Goal: Navigation & Orientation: Find specific page/section

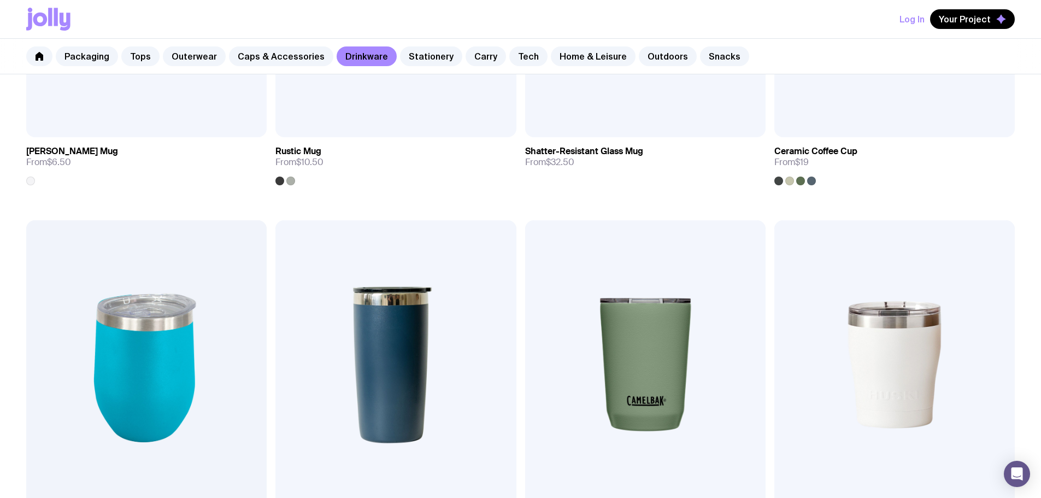
scroll to position [437, 0]
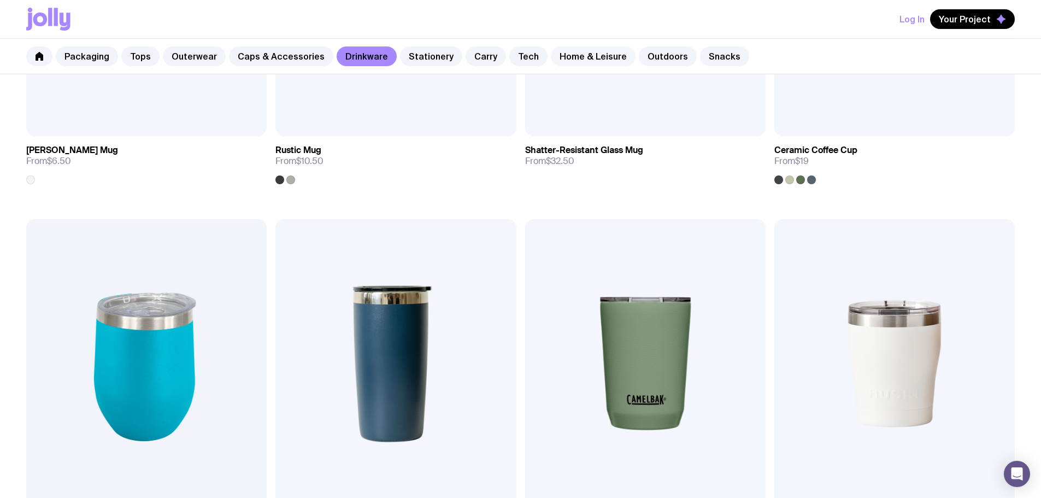
drag, startPoint x: 554, startPoint y: 58, endPoint x: 548, endPoint y: 60, distance: 6.2
click at [554, 58] on link "Home & Leisure" at bounding box center [593, 56] width 85 height 20
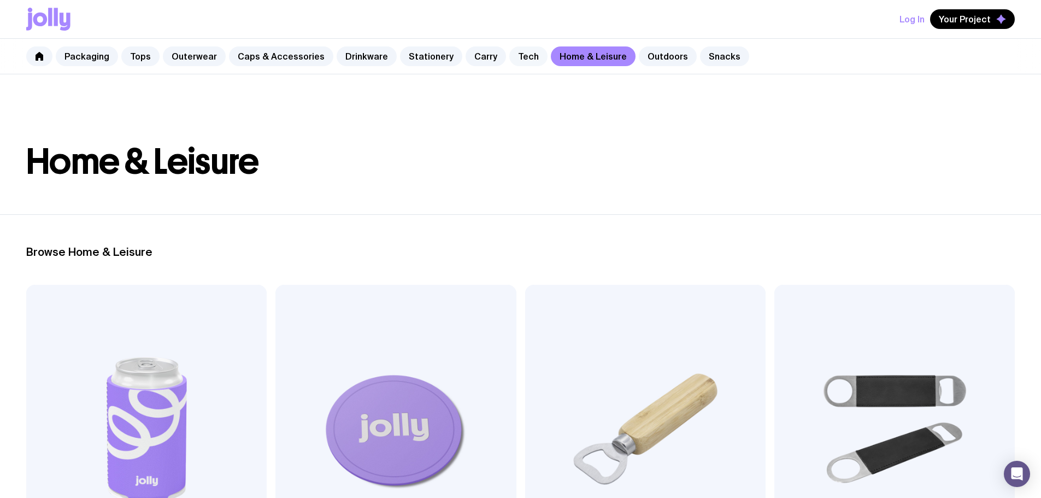
click at [516, 57] on link "Tech" at bounding box center [528, 56] width 38 height 20
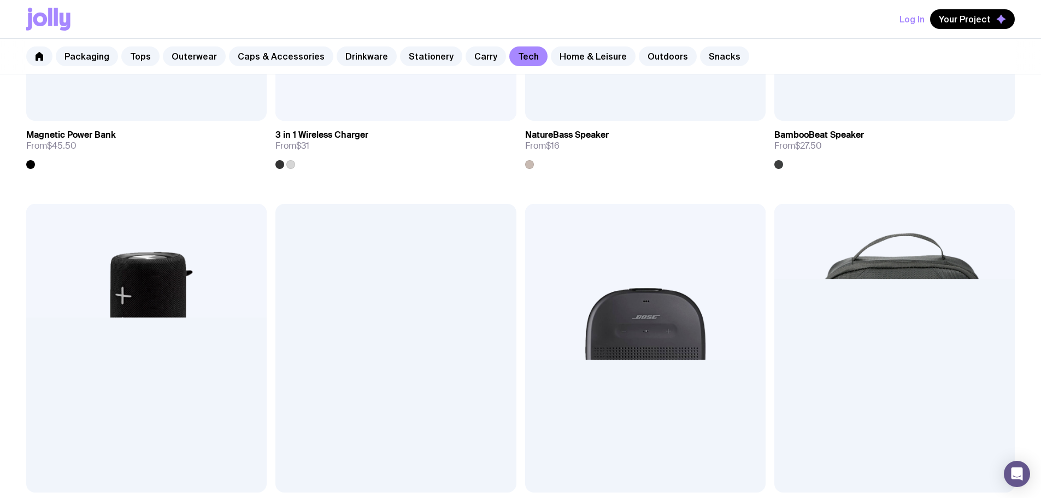
scroll to position [1189, 0]
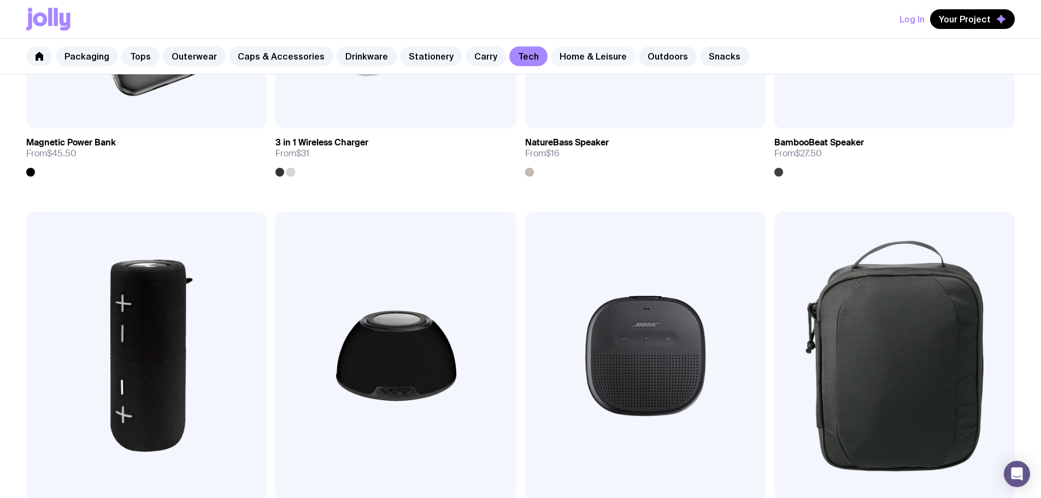
click at [585, 55] on link "Home & Leisure" at bounding box center [593, 56] width 85 height 20
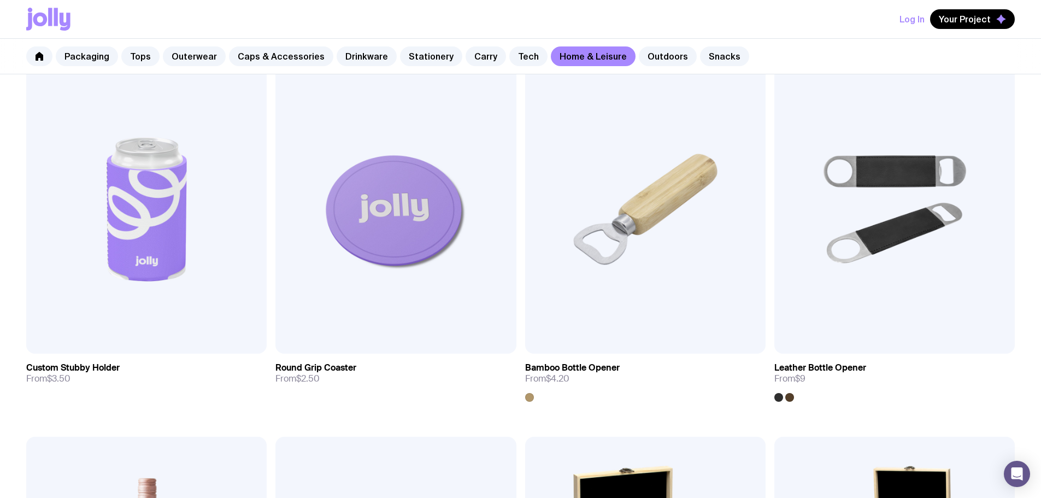
scroll to position [219, 0]
click at [466, 60] on link "Carry" at bounding box center [486, 56] width 40 height 20
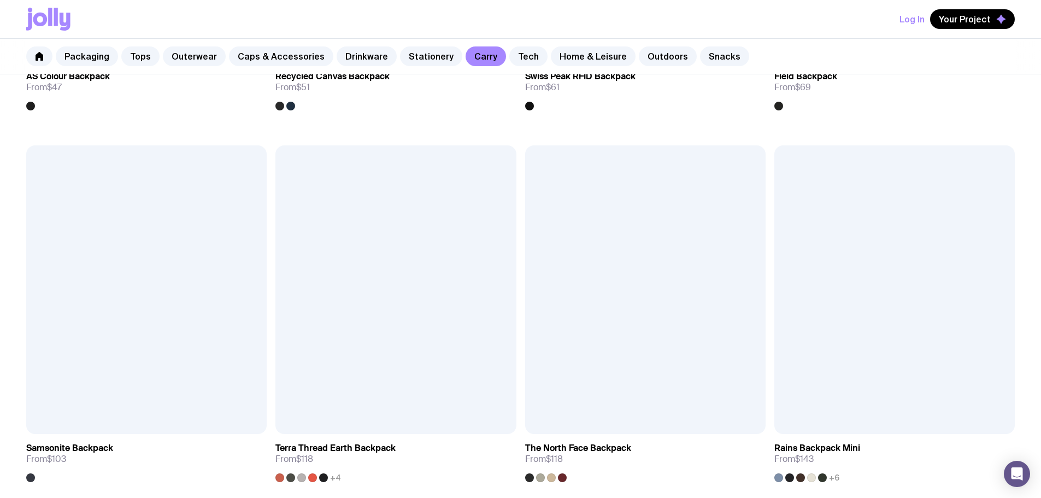
scroll to position [1257, 0]
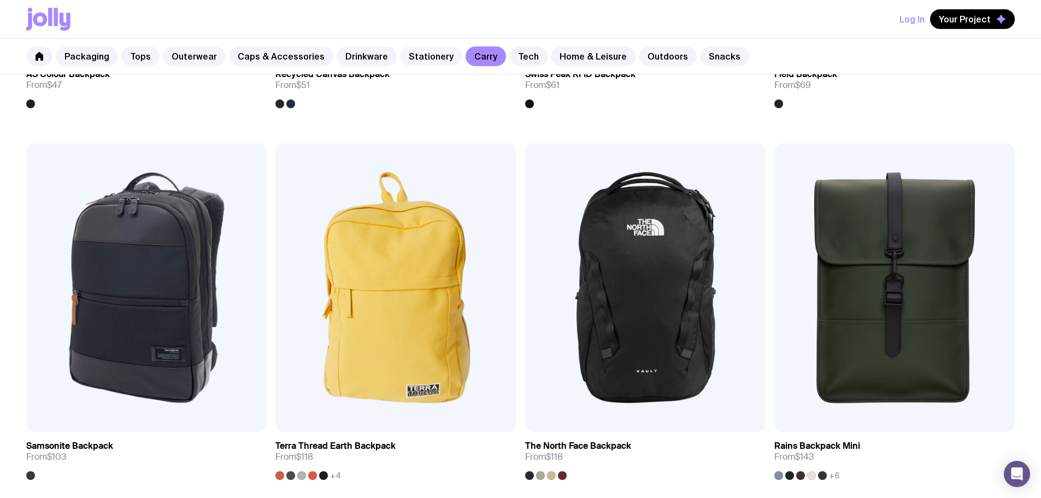
click at [412, 58] on link "Stationery" at bounding box center [431, 56] width 62 height 20
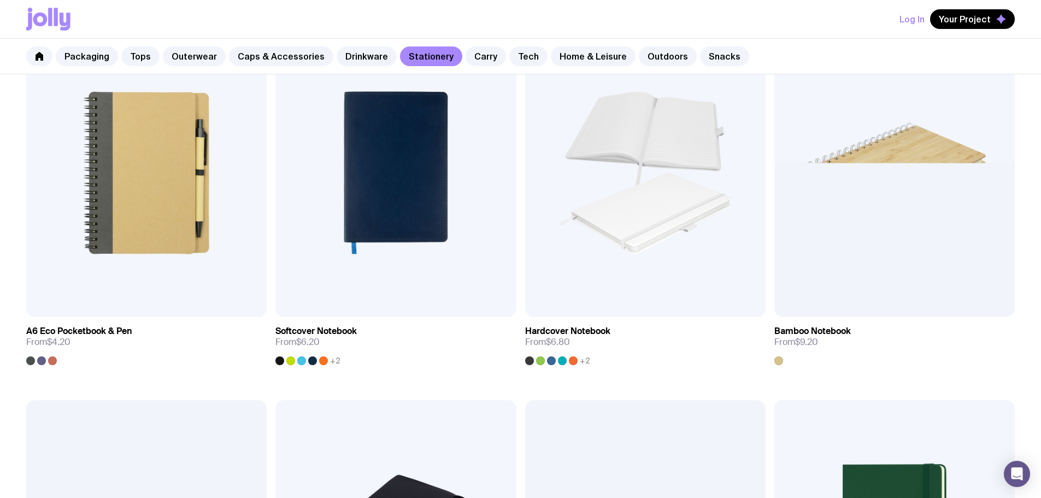
scroll to position [1038, 0]
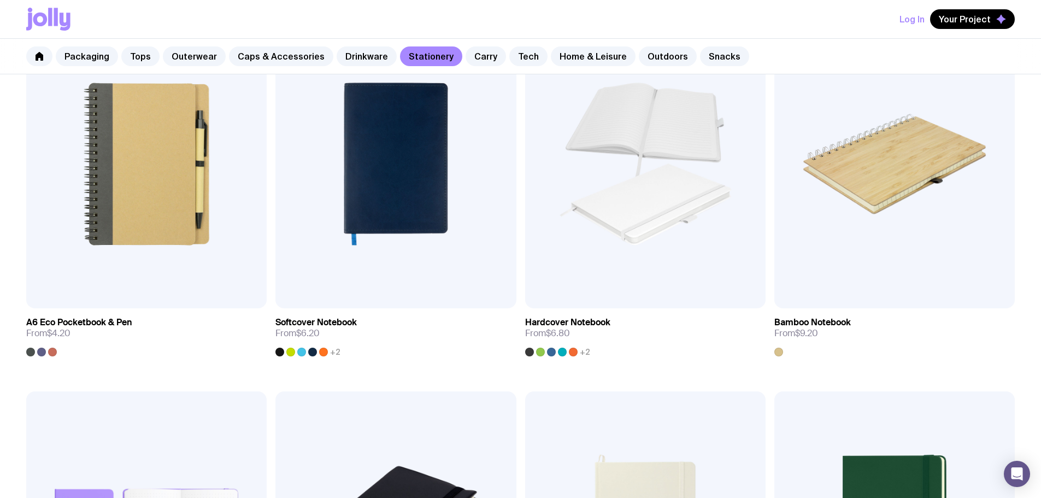
scroll to position [1228, 0]
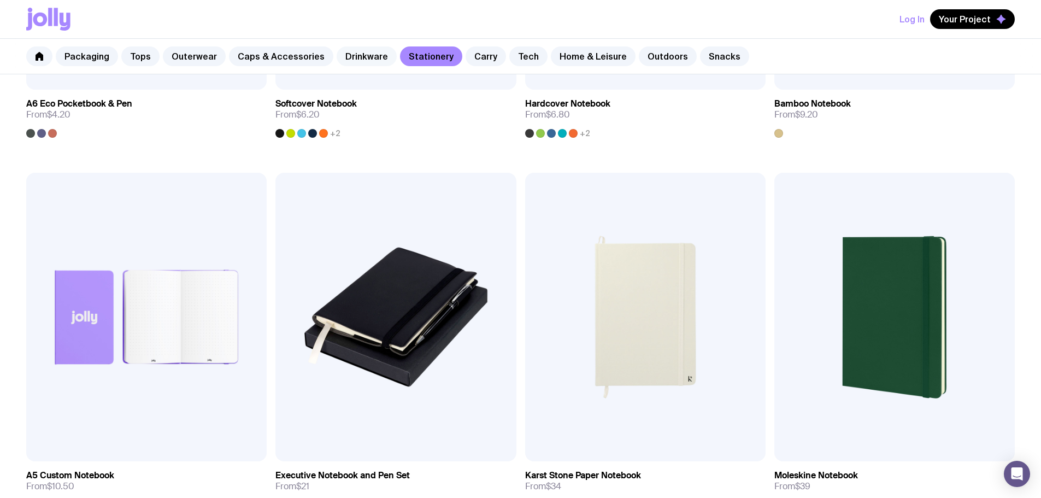
click at [360, 54] on link "Drinkware" at bounding box center [367, 56] width 60 height 20
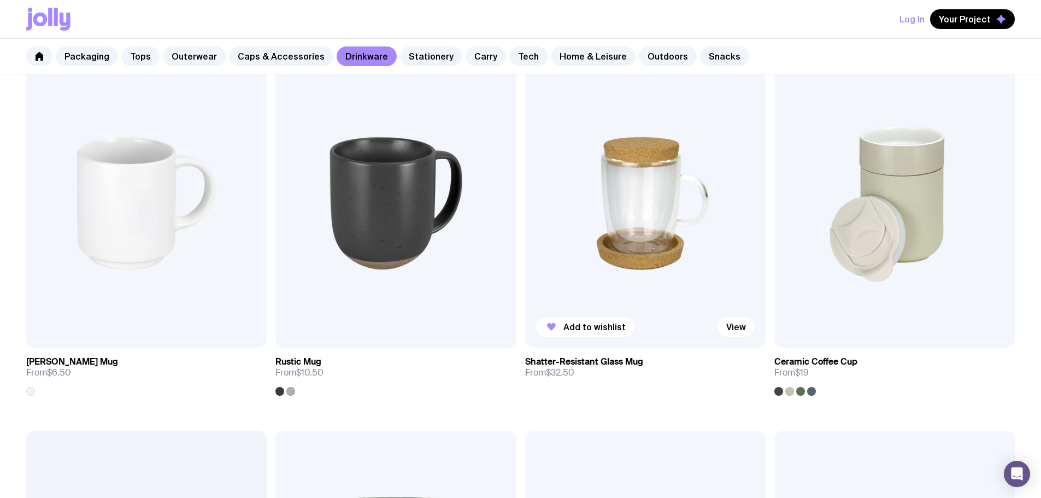
scroll to position [217, 0]
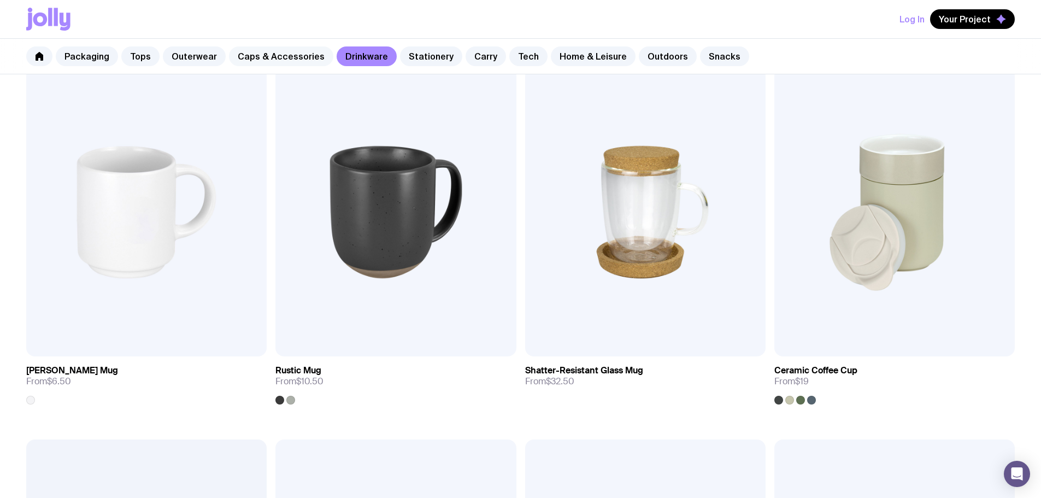
click at [276, 51] on link "Caps & Accessories" at bounding box center [281, 56] width 104 height 20
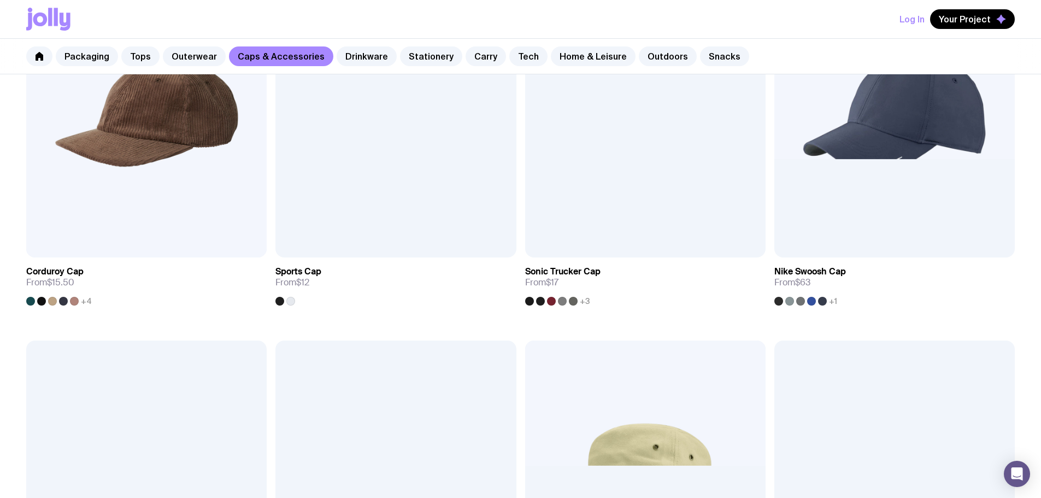
scroll to position [547, 0]
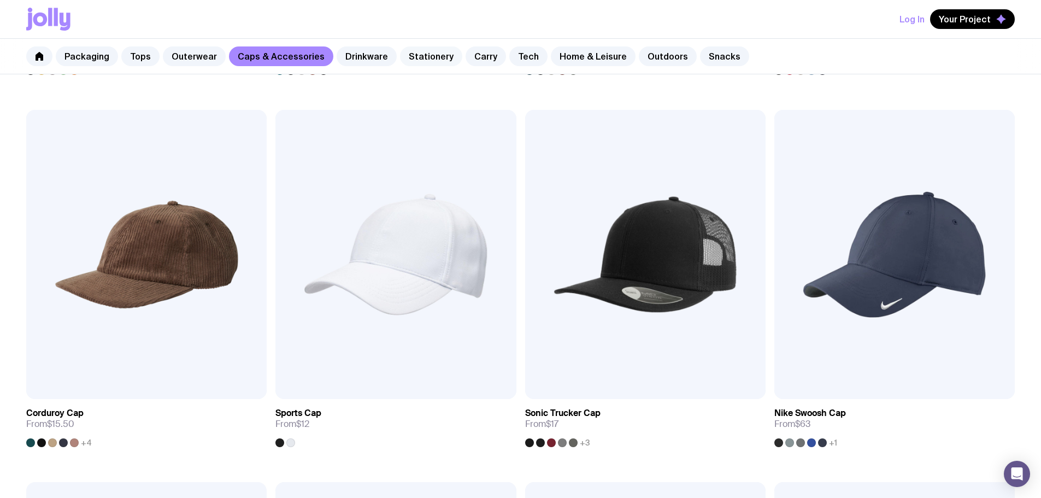
click at [413, 53] on link "Stationery" at bounding box center [431, 56] width 62 height 20
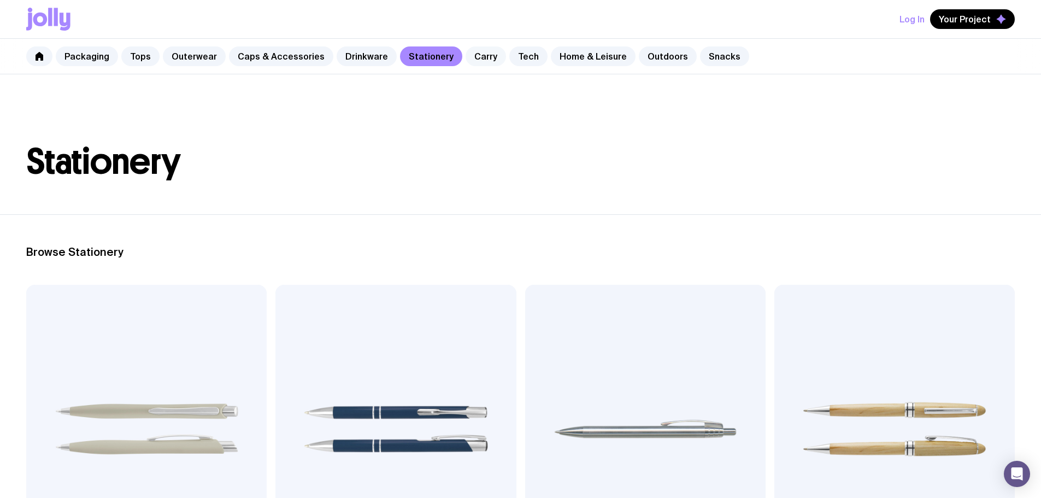
click at [472, 56] on link "Carry" at bounding box center [486, 56] width 40 height 20
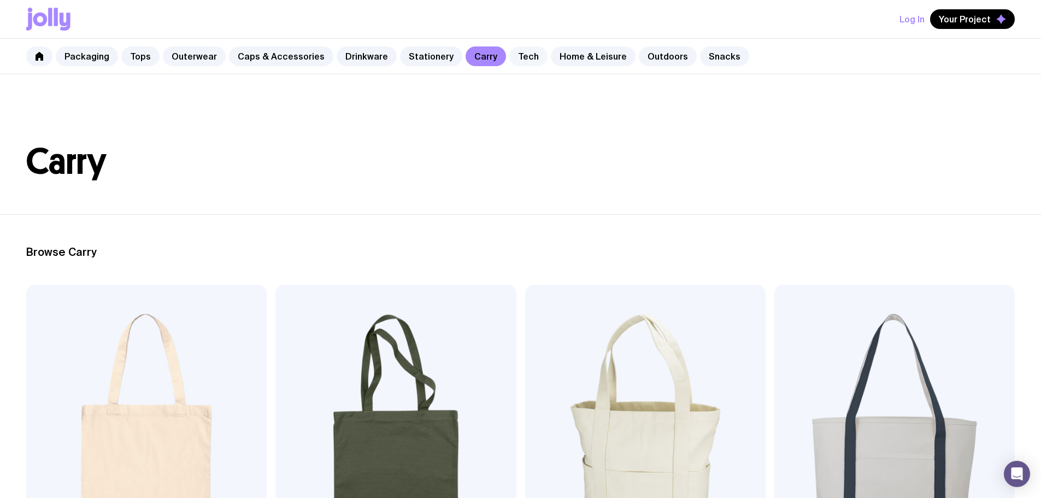
click at [509, 56] on link "Tech" at bounding box center [528, 56] width 38 height 20
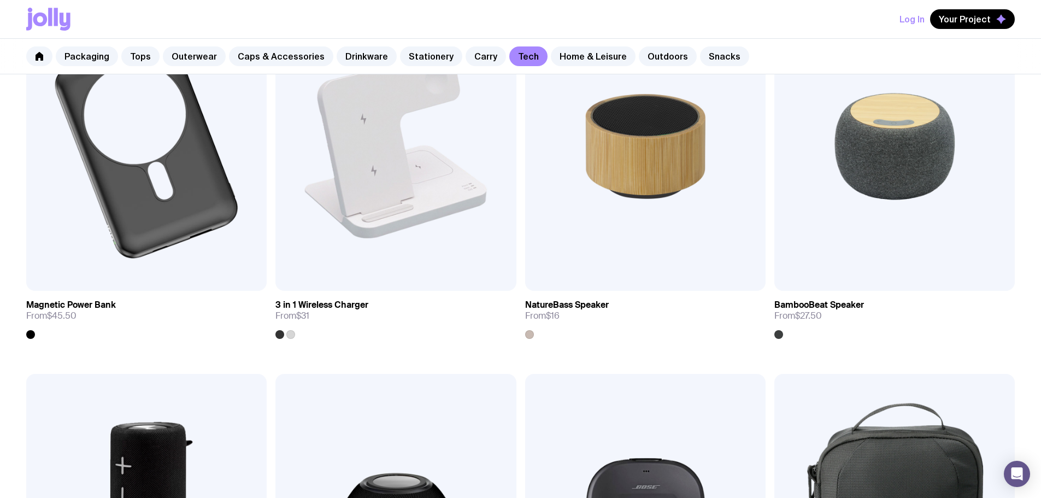
scroll to position [1148, 0]
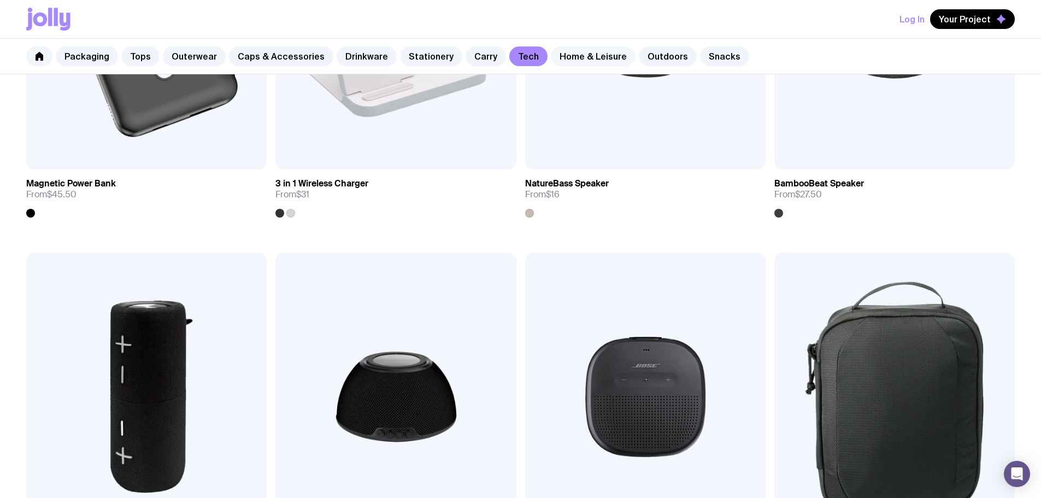
click at [599, 56] on link "Home & Leisure" at bounding box center [593, 56] width 85 height 20
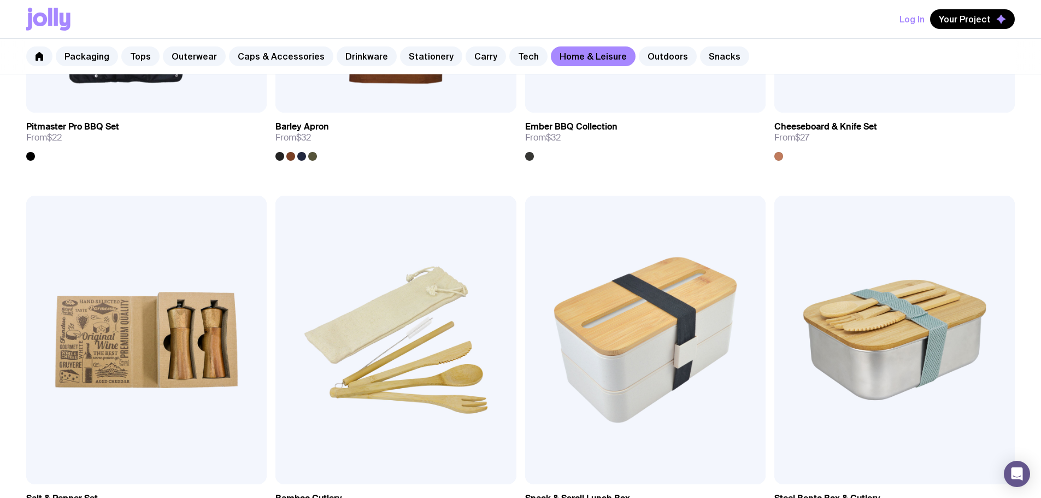
scroll to position [1202, 0]
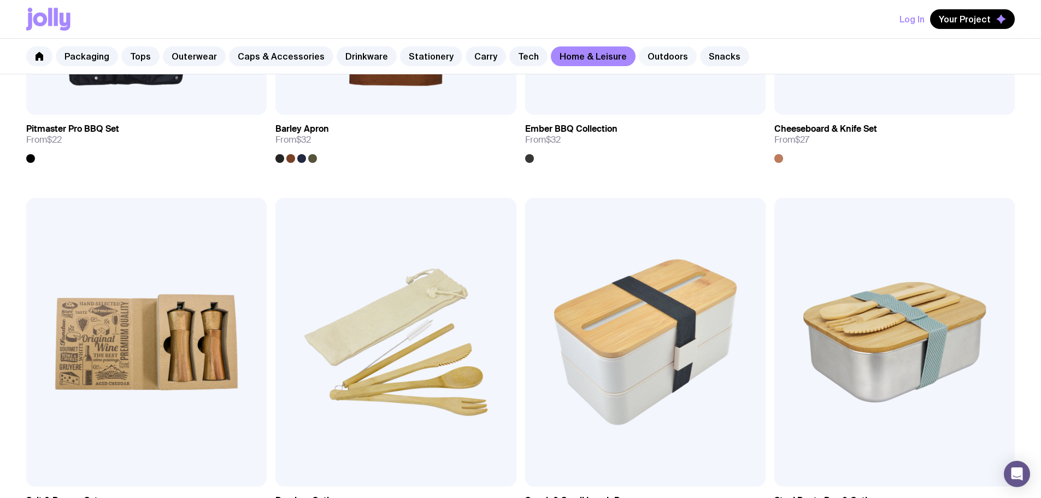
click at [645, 60] on link "Outdoors" at bounding box center [668, 56] width 58 height 20
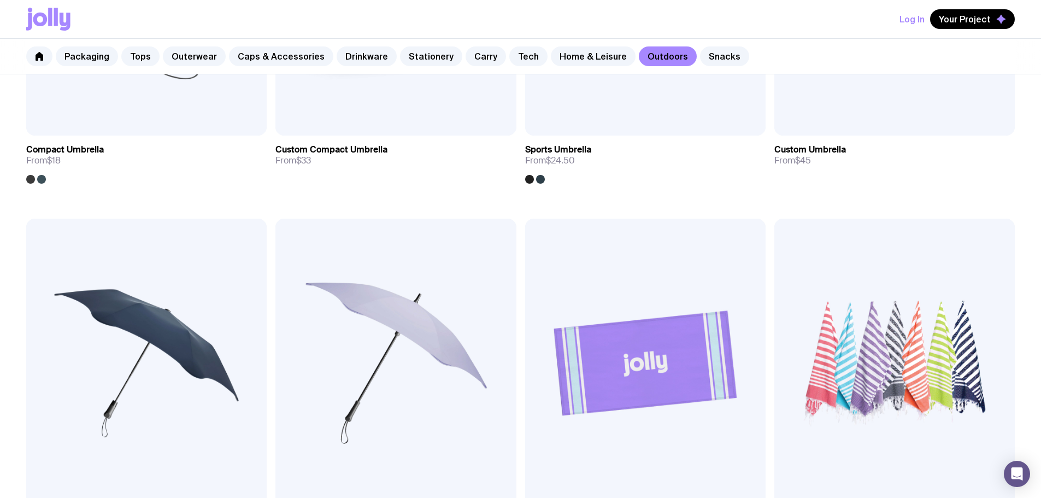
scroll to position [437, 0]
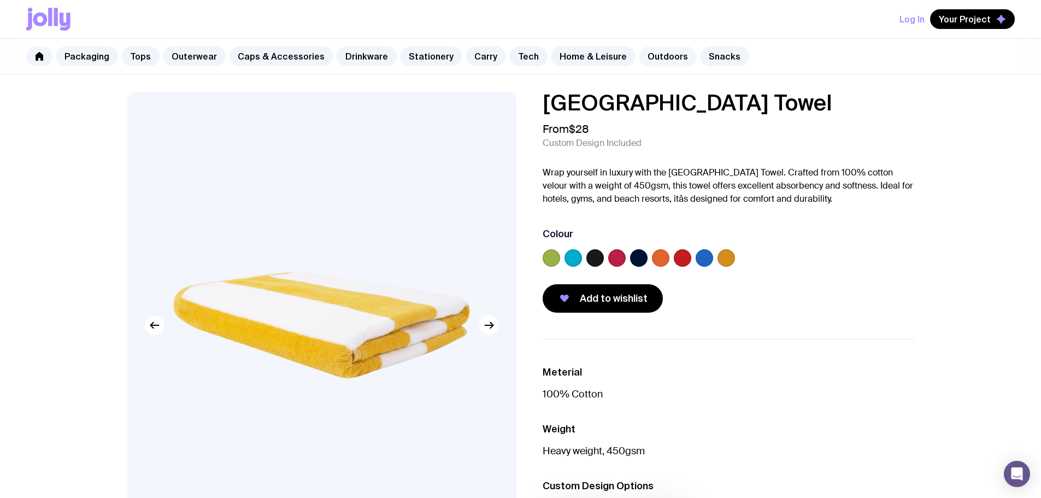
click at [657, 56] on link "Outdoors" at bounding box center [668, 56] width 58 height 20
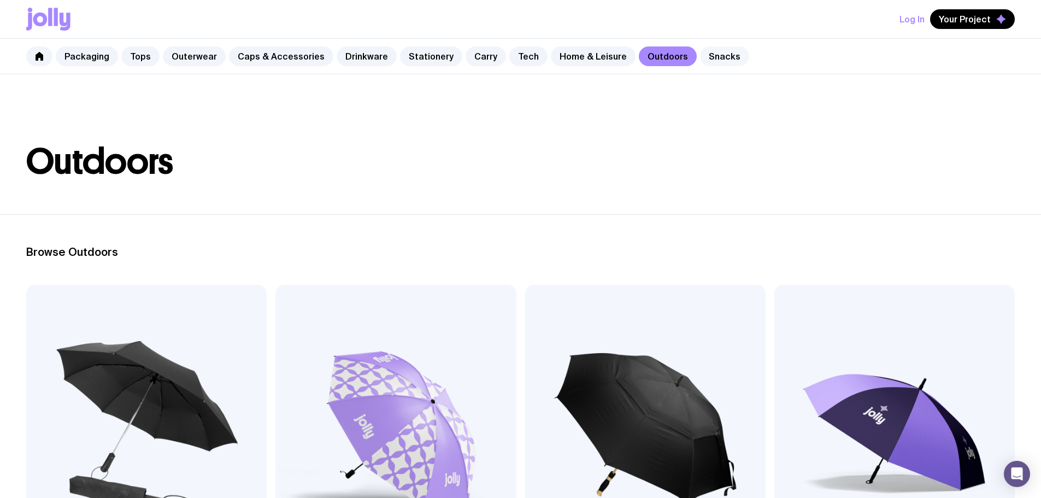
click at [700, 62] on link "Snacks" at bounding box center [724, 56] width 49 height 20
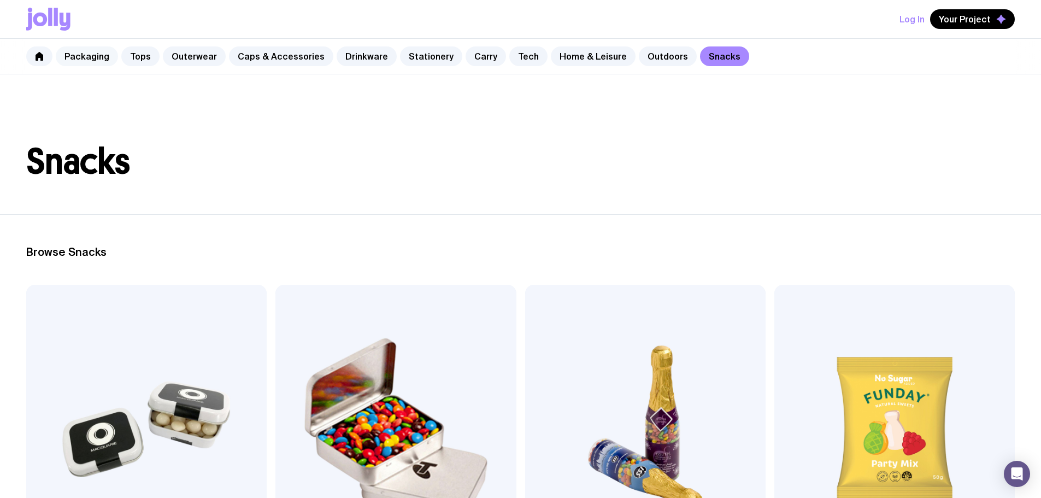
click at [96, 59] on link "Packaging" at bounding box center [87, 56] width 62 height 20
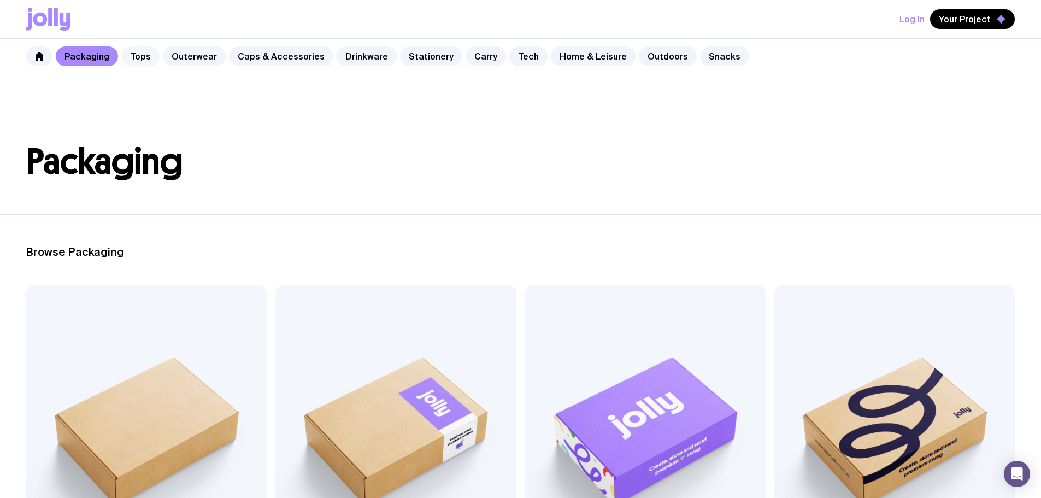
click at [149, 57] on link "Tops" at bounding box center [140, 56] width 38 height 20
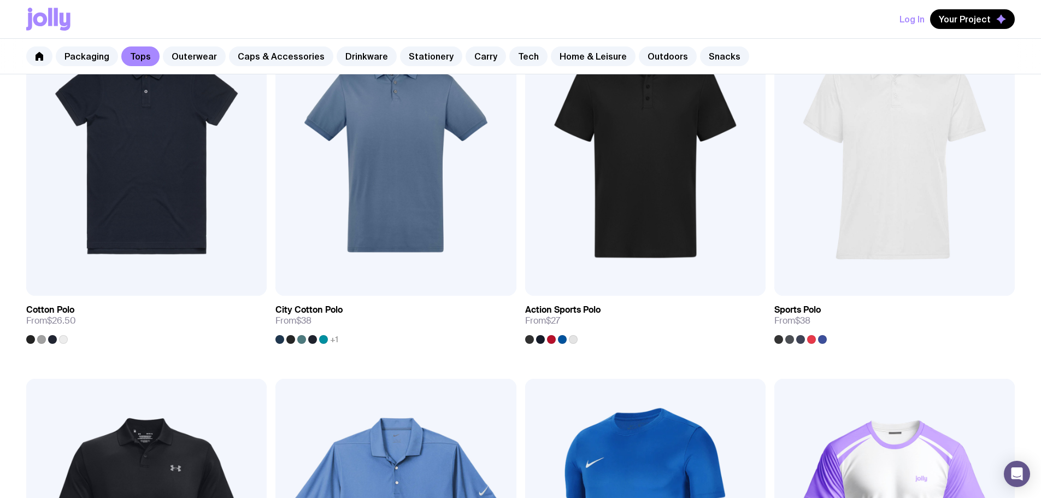
scroll to position [656, 0]
